Goal: Information Seeking & Learning: Find specific page/section

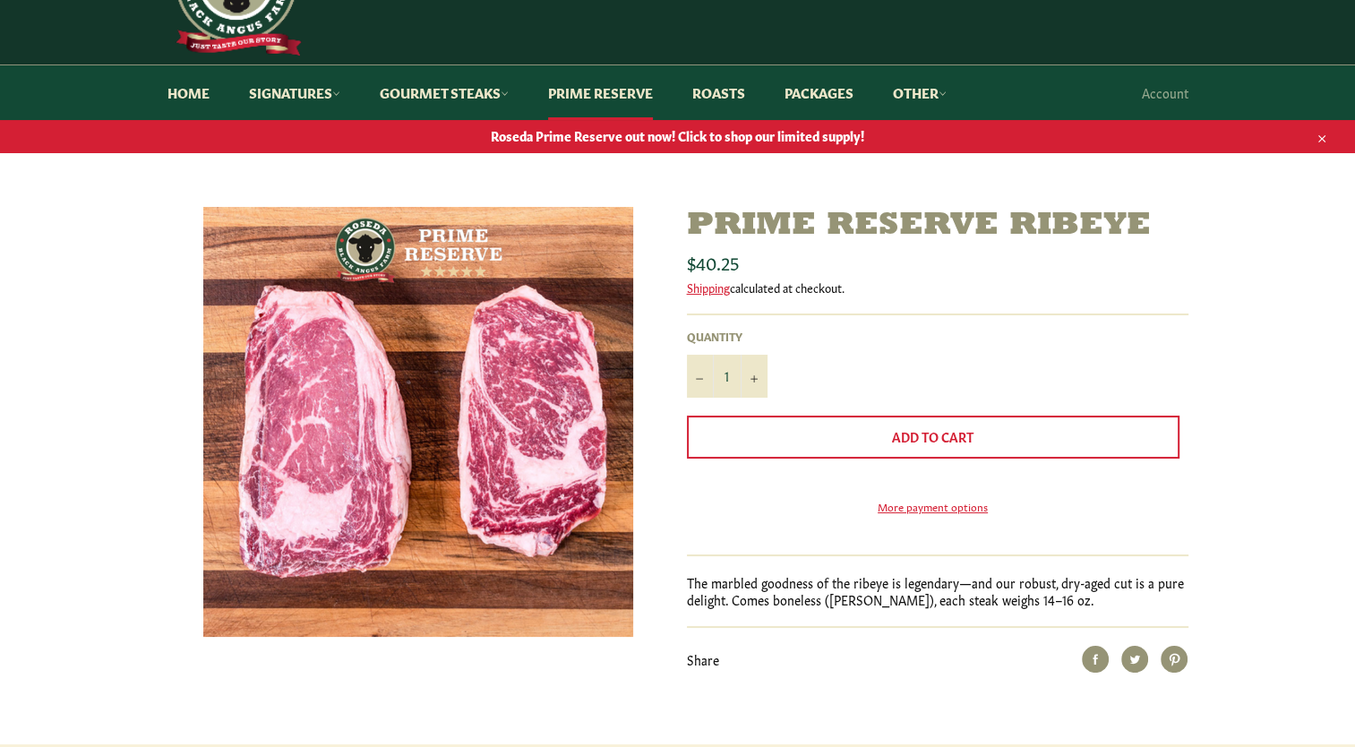
scroll to position [97, 0]
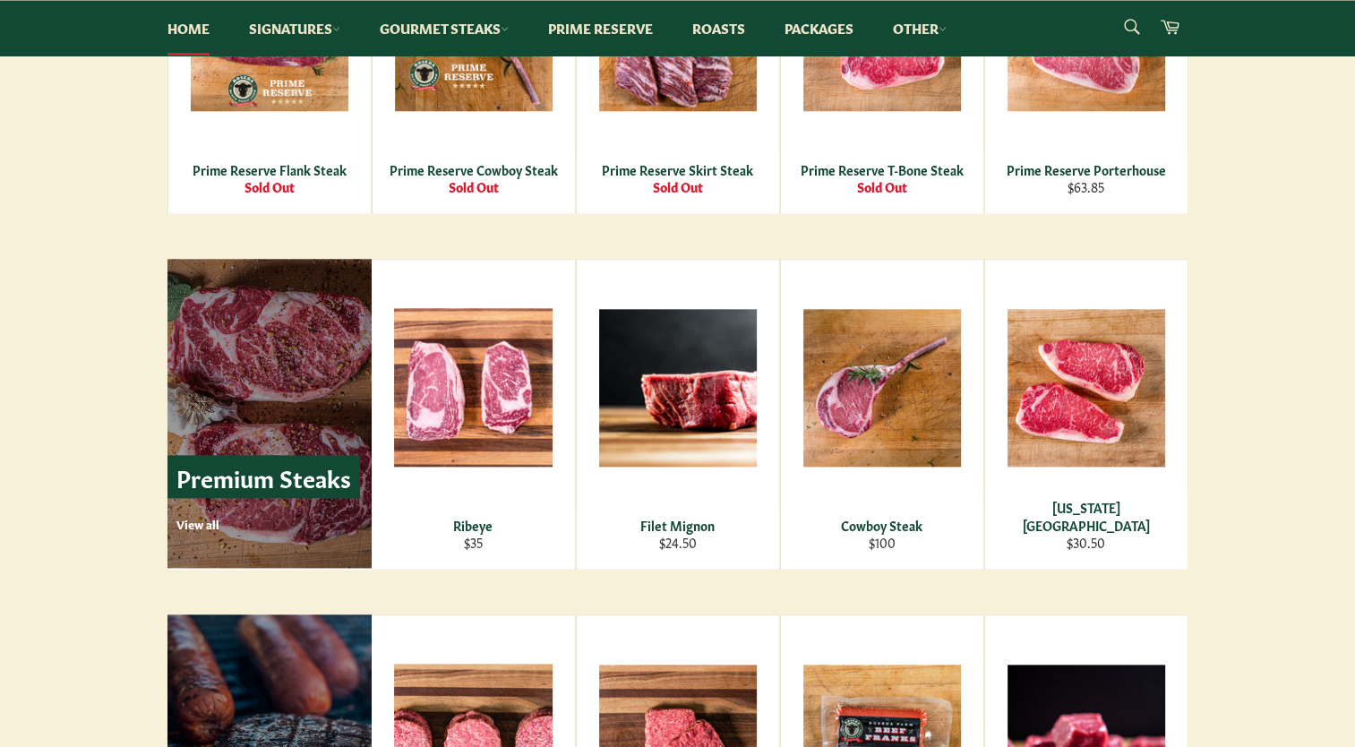
scroll to position [1956, 0]
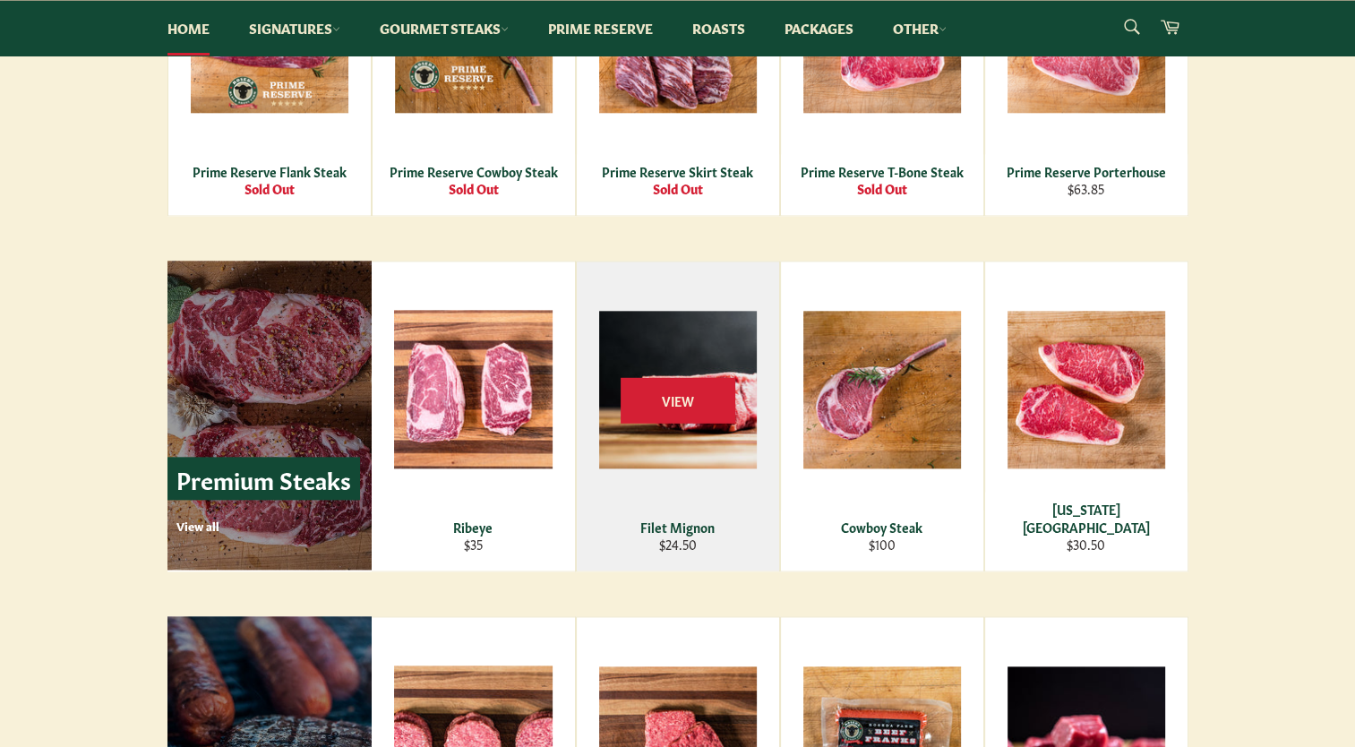
click at [649, 506] on div "View" at bounding box center [678, 416] width 202 height 309
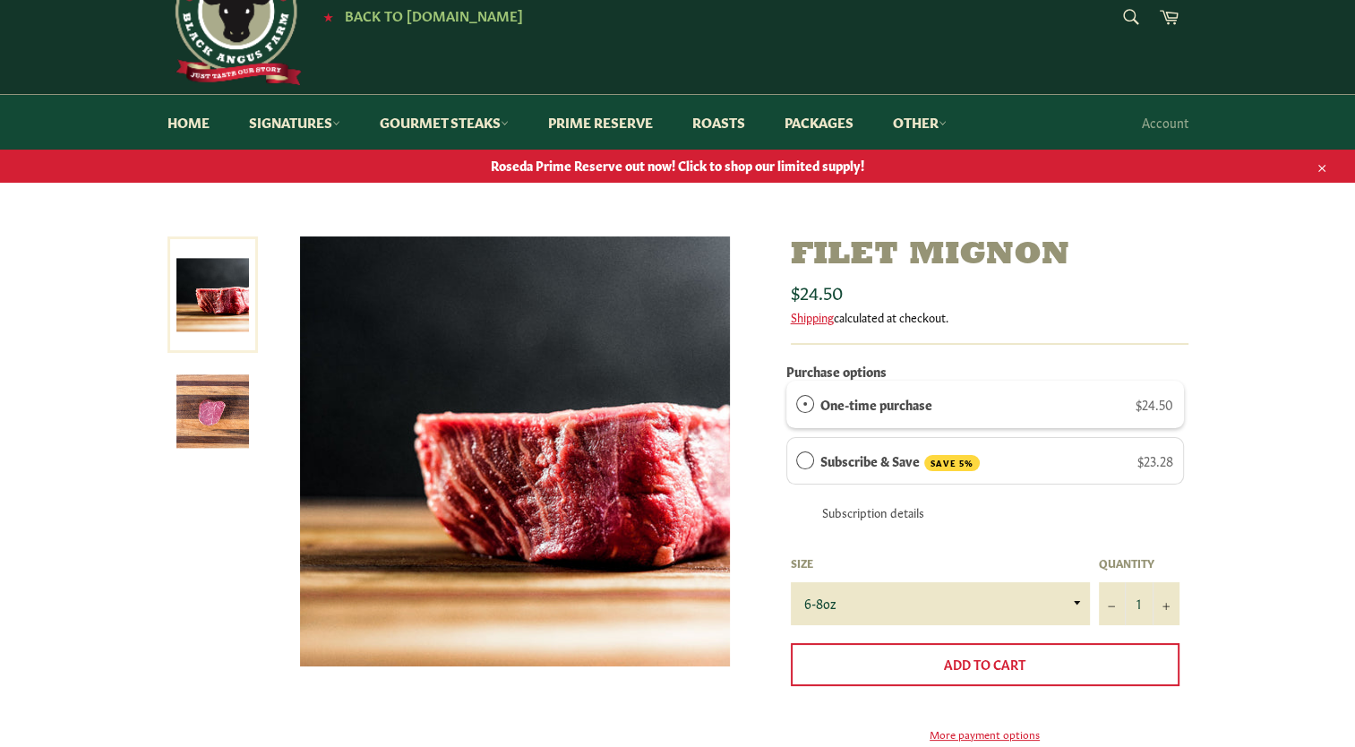
scroll to position [68, 0]
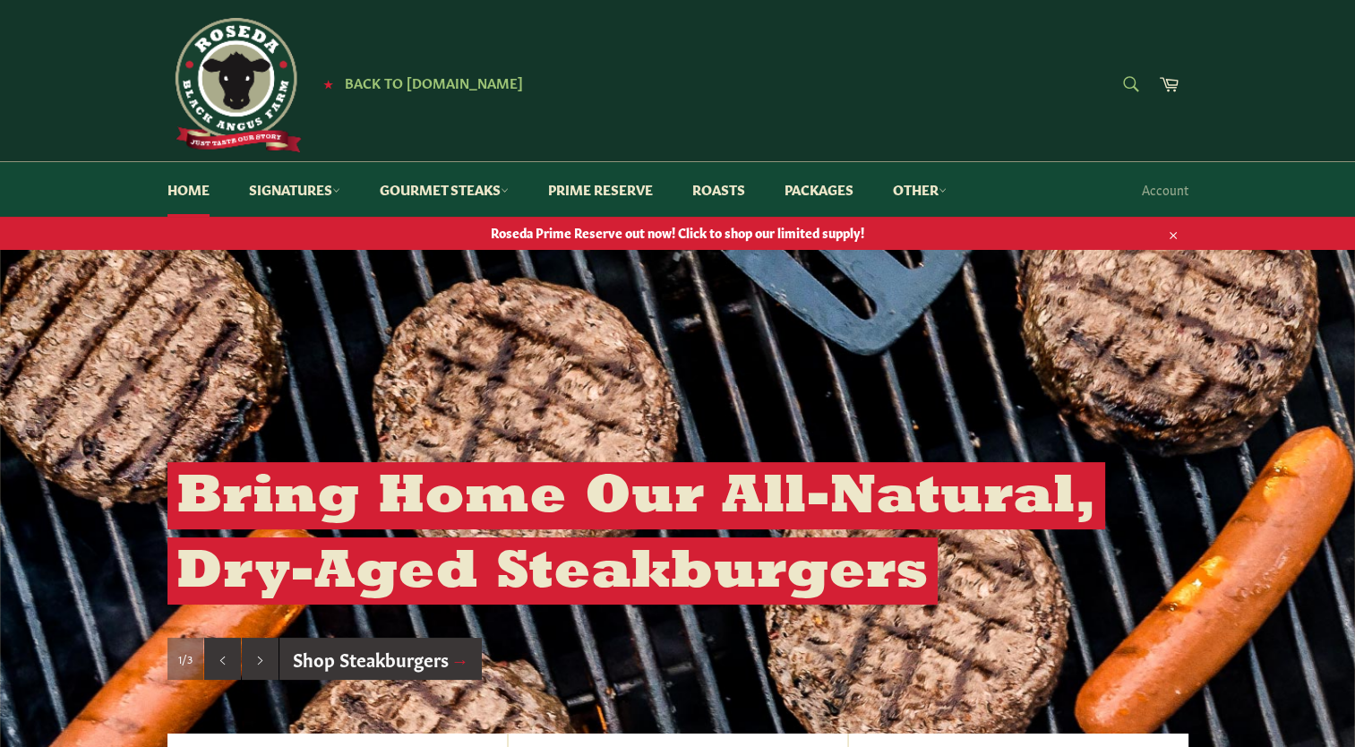
click at [1129, 81] on form "Search Search" at bounding box center [1130, 85] width 40 height 40
type input "hanger"
click at [1110, 65] on button "Search" at bounding box center [1130, 84] width 40 height 38
